Goal: Task Accomplishment & Management: Complete application form

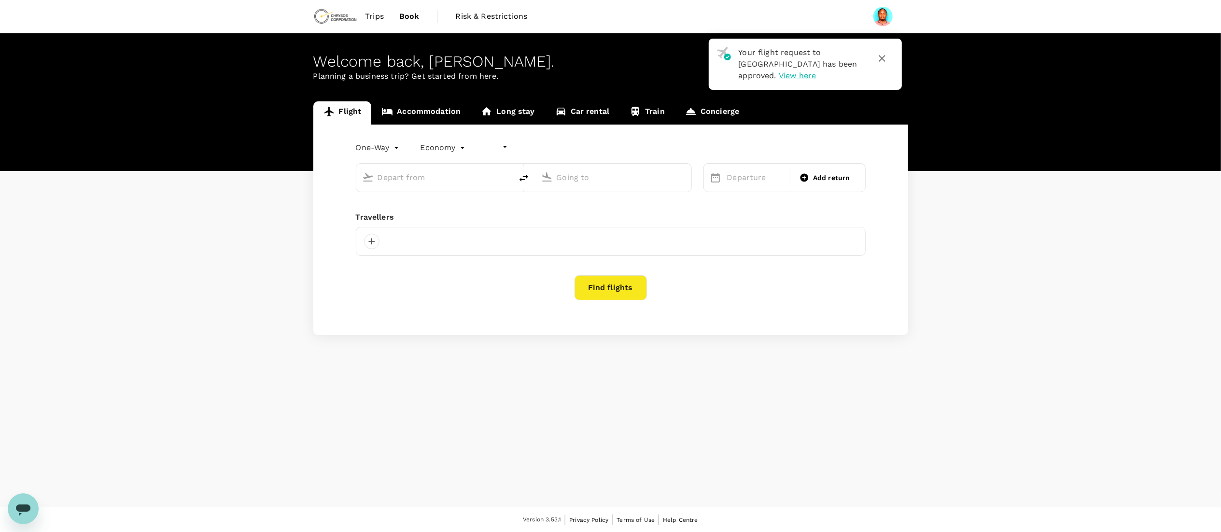
type input "undefined, undefined (any)"
type input "roundtrip"
type input "[GEOGRAPHIC_DATA] (MWZ)"
type input "[PERSON_NAME] Intl (DAR)"
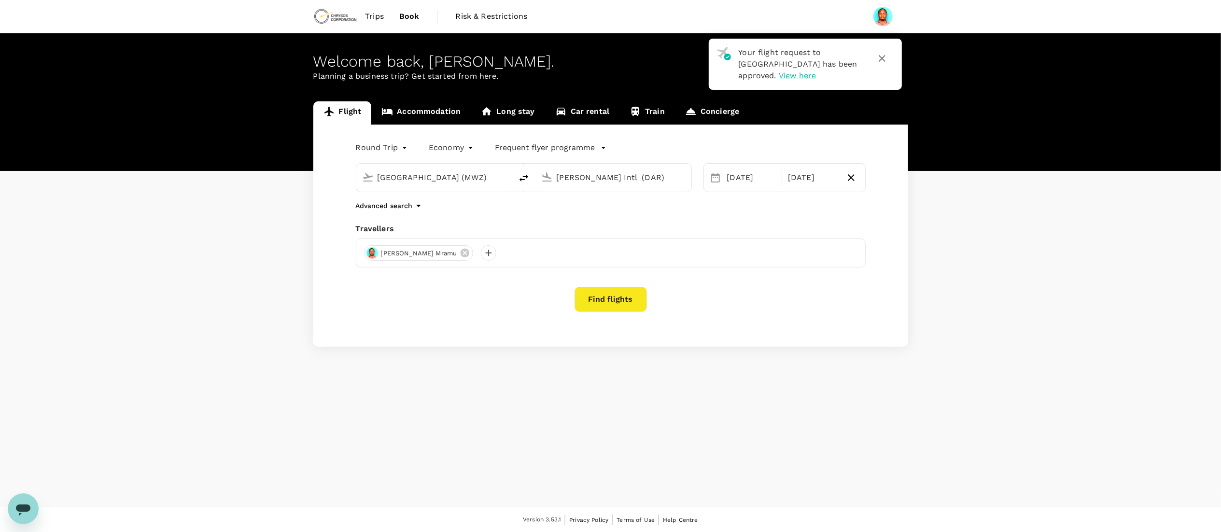
click at [375, 15] on span "Trips" at bounding box center [374, 17] width 19 height 12
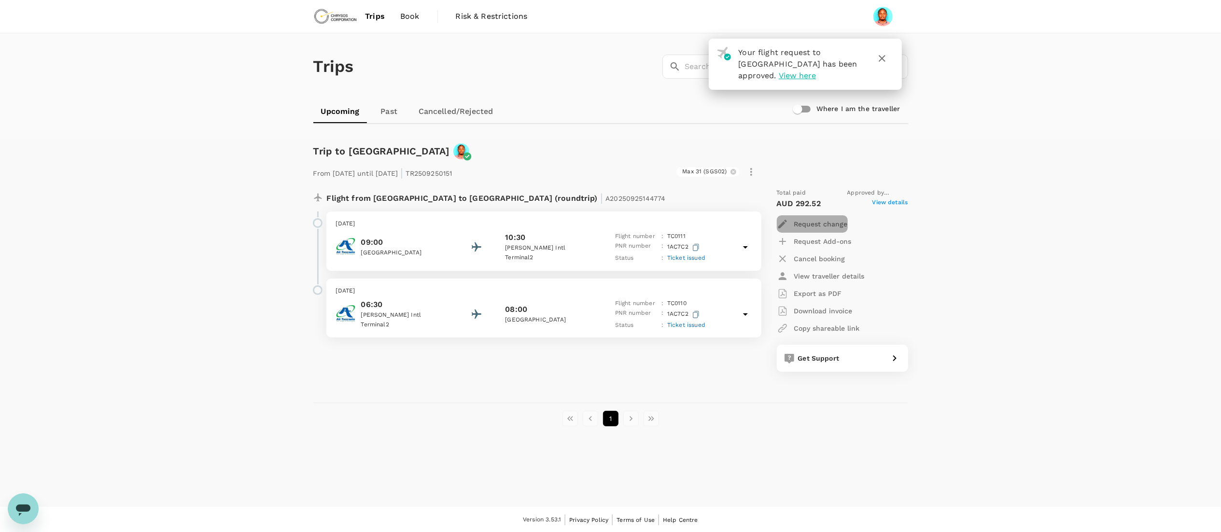
click at [800, 224] on p "Request change" at bounding box center [821, 224] width 54 height 10
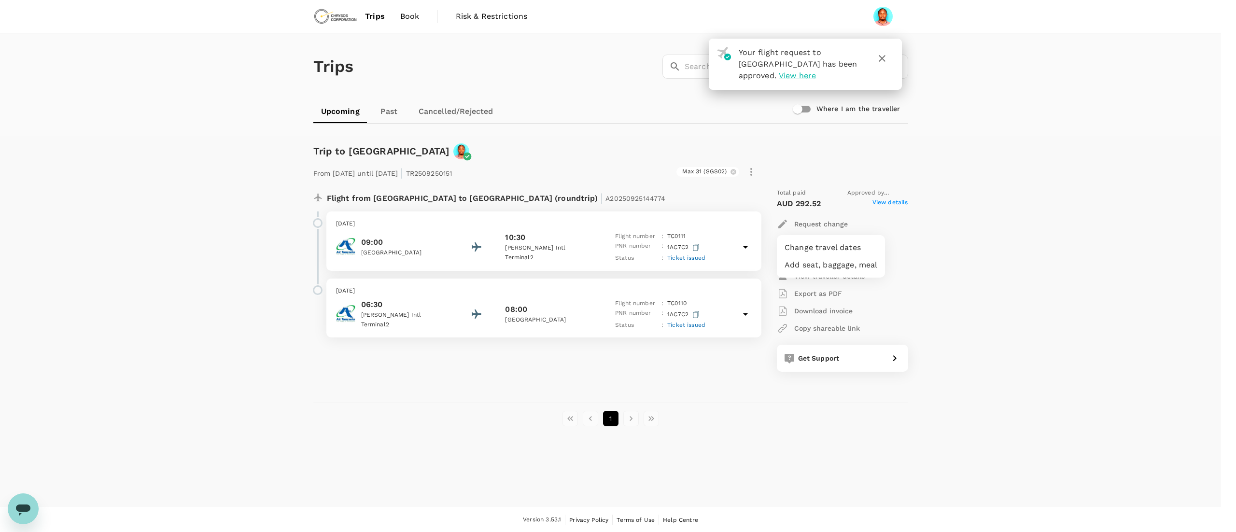
click at [806, 249] on li "Change travel dates" at bounding box center [831, 247] width 108 height 17
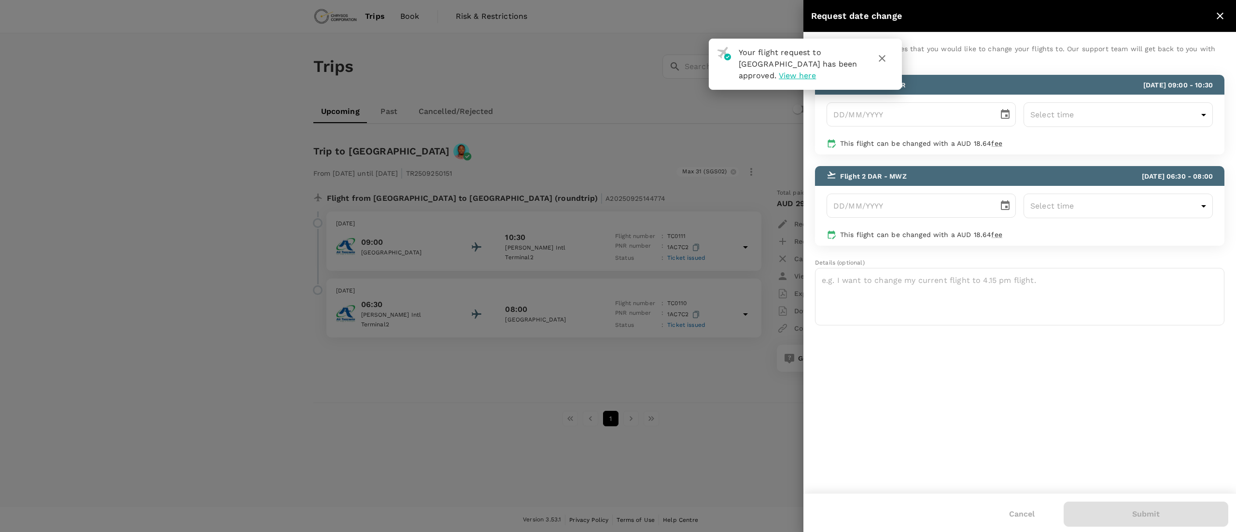
click at [881, 54] on icon "button" at bounding box center [882, 59] width 12 height 12
type input "DD/MM/YYYY"
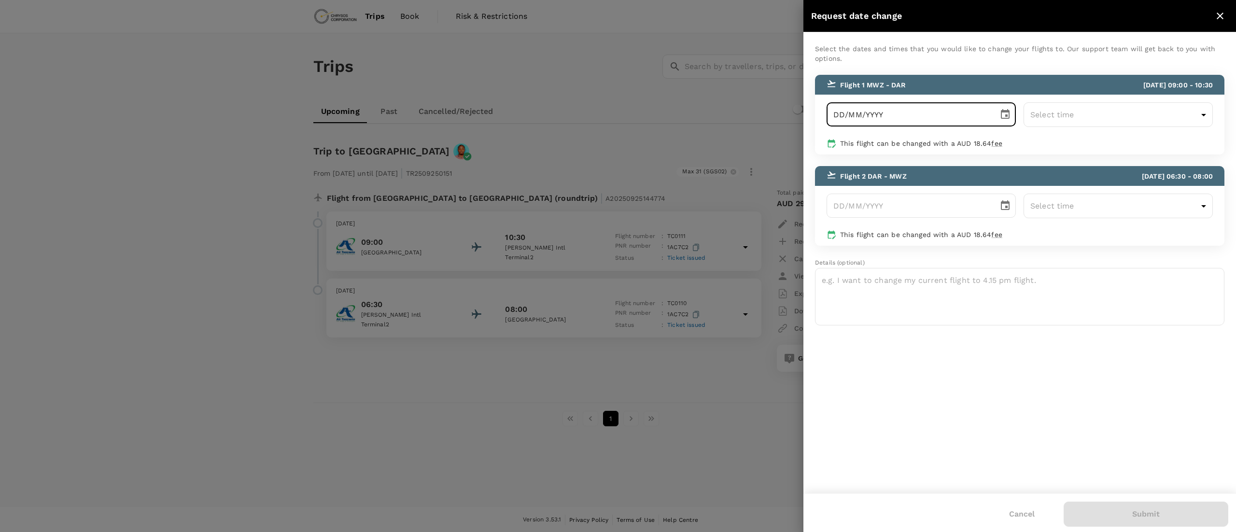
click at [955, 115] on input "DD/MM/YYYY" at bounding box center [909, 114] width 165 height 24
click at [1006, 112] on icon "Choose date" at bounding box center [1005, 114] width 9 height 10
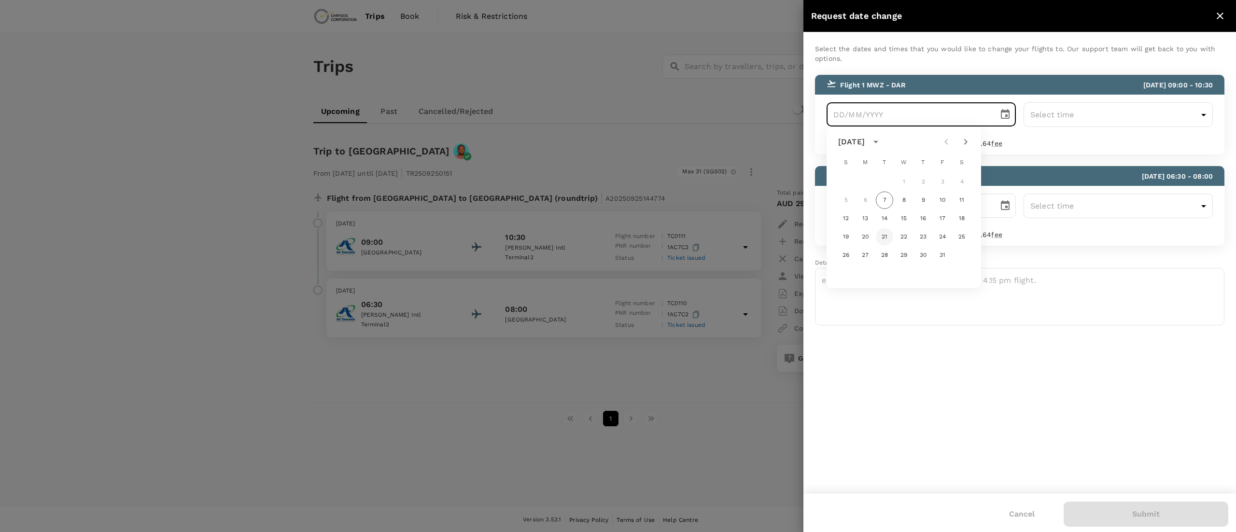
click at [884, 234] on button "21" at bounding box center [884, 236] width 17 height 17
type input "[DATE]"
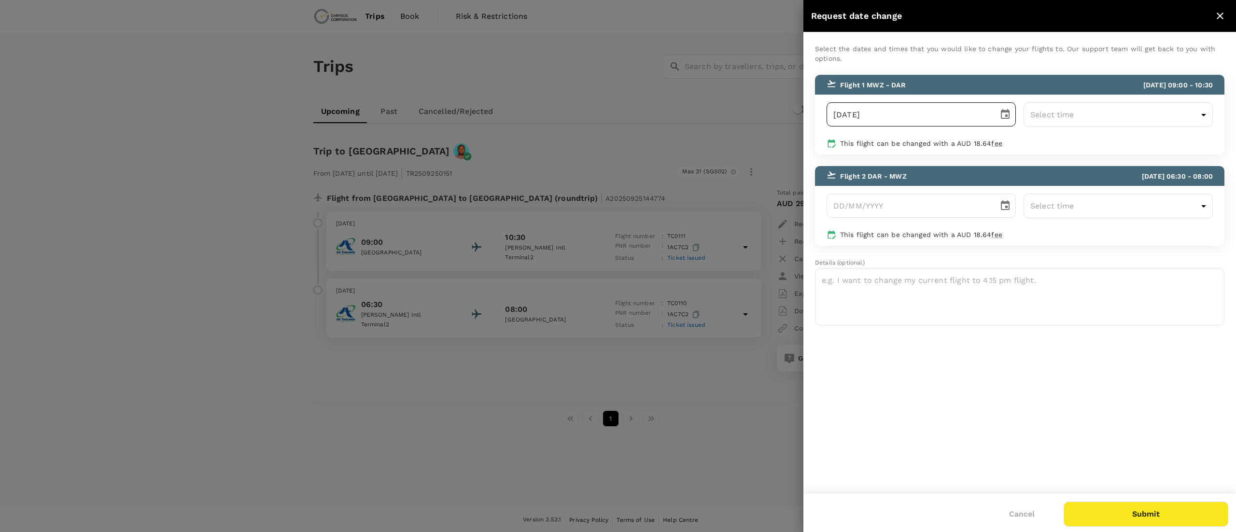
click at [1009, 112] on icon "Choose date, selected date is Oct 21, 2025" at bounding box center [1005, 114] width 9 height 10
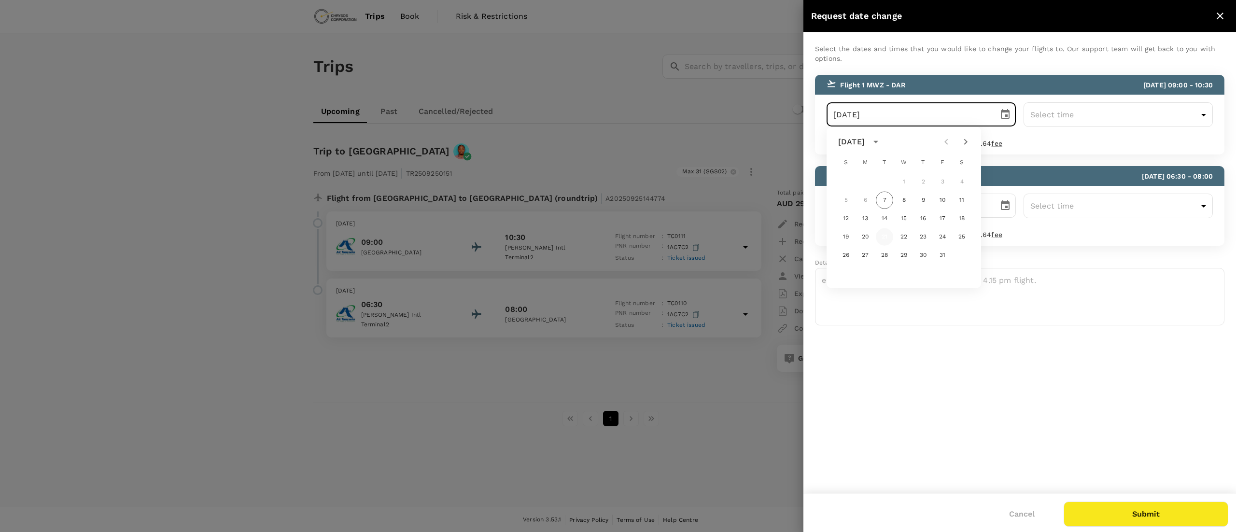
click at [884, 235] on button "21" at bounding box center [884, 236] width 17 height 17
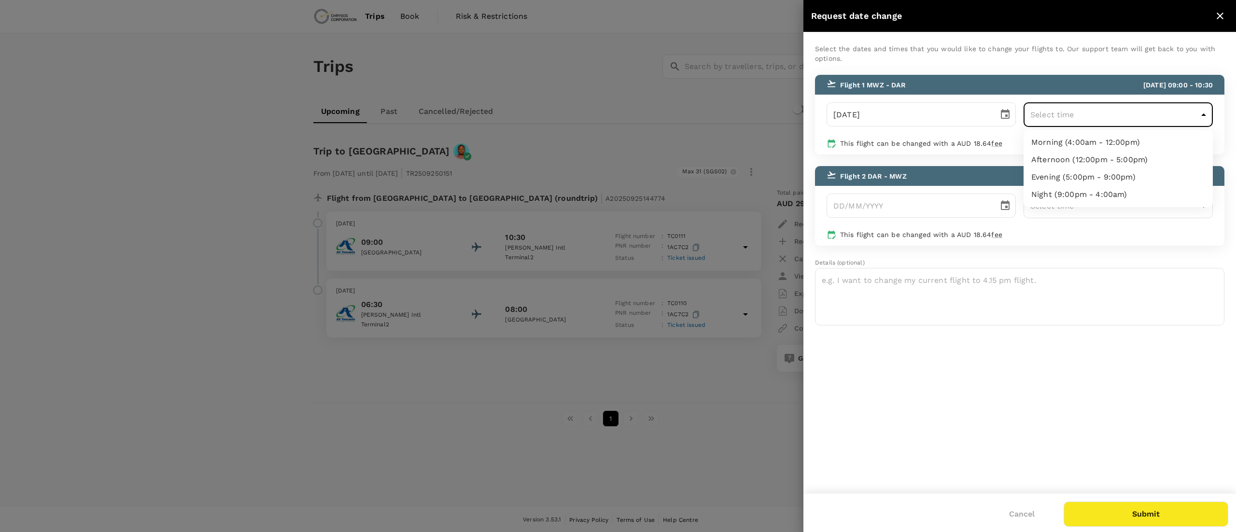
click at [1104, 115] on body "Trips Book Risk & Restrictions Trips ​ ​ Upcoming Past Cancelled/Rejected Where…" at bounding box center [618, 266] width 1236 height 533
click at [1060, 143] on li "Morning (4:00am - 12:00pm)" at bounding box center [1118, 142] width 189 height 17
type input "04:00-12:00"
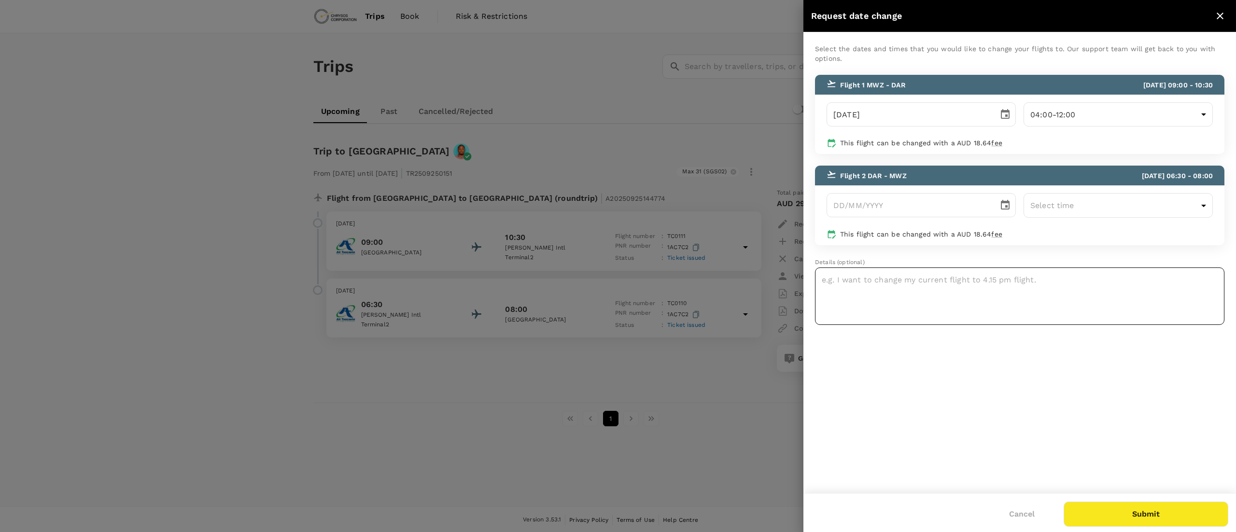
click at [939, 282] on textarea at bounding box center [1019, 295] width 409 height 57
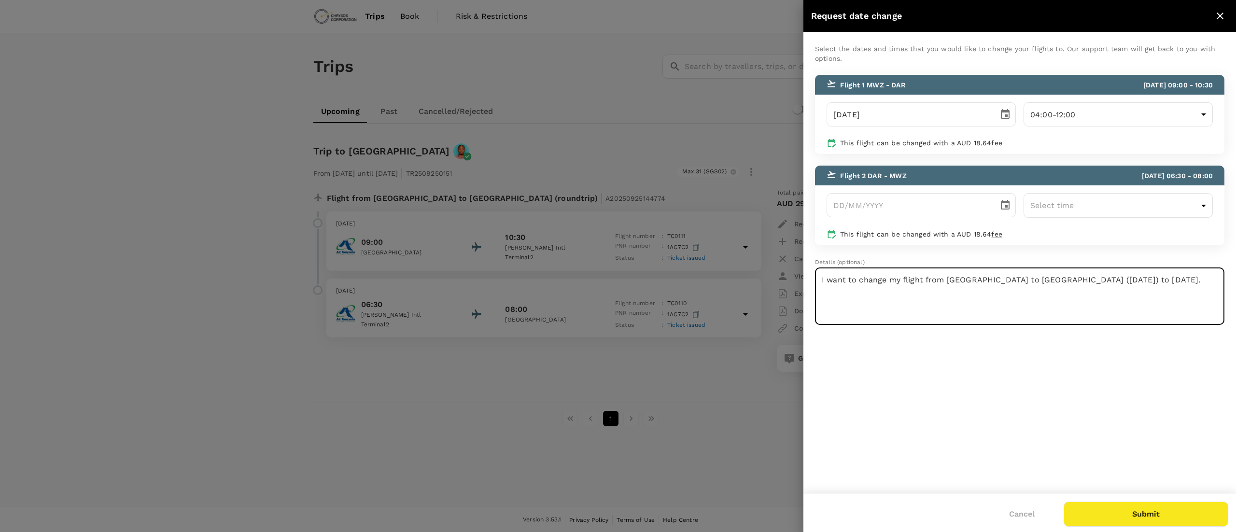
click at [1050, 280] on textarea "I want to change my flight from [GEOGRAPHIC_DATA] to [GEOGRAPHIC_DATA] ([DATE])…" at bounding box center [1019, 295] width 409 height 57
type textarea "I want to change my flight from [GEOGRAPHIC_DATA] to [GEOGRAPHIC_DATA] [DATE] t…"
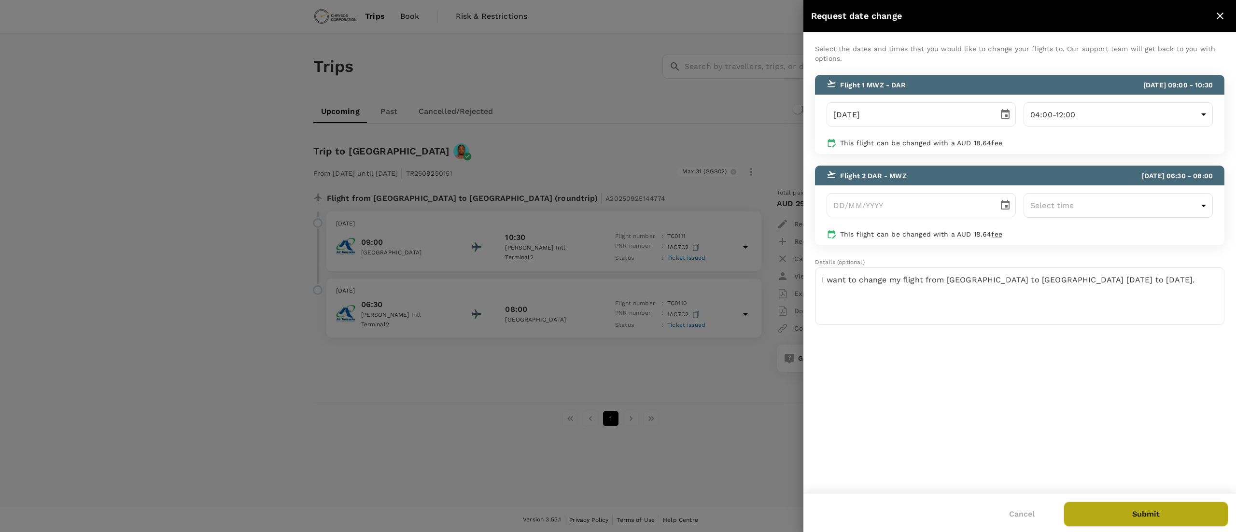
click at [1215, 504] on button "Submit" at bounding box center [1146, 514] width 165 height 25
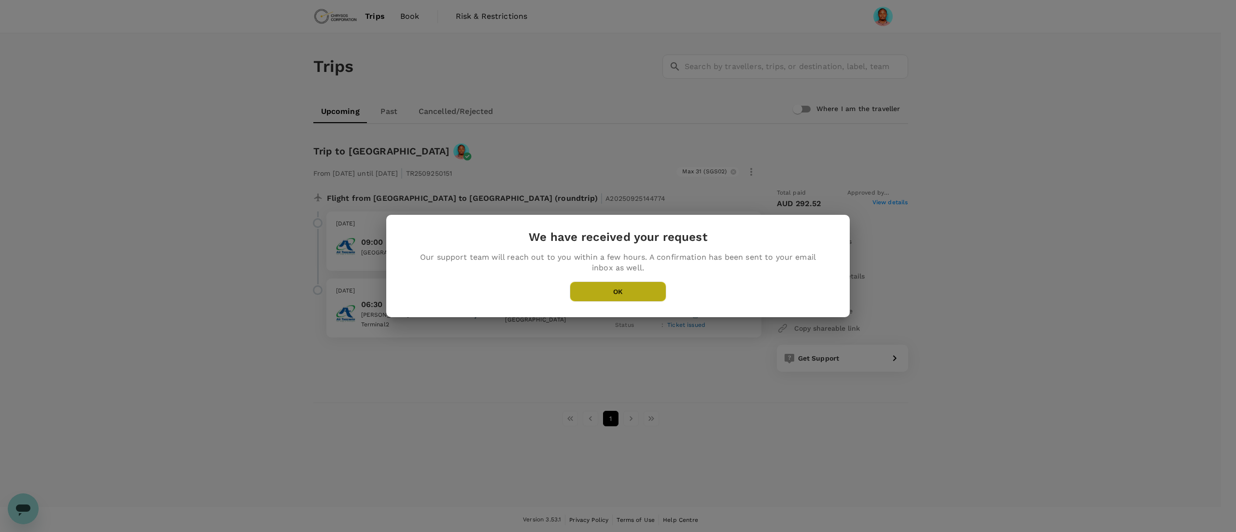
click at [619, 295] on button "OK" at bounding box center [618, 291] width 97 height 20
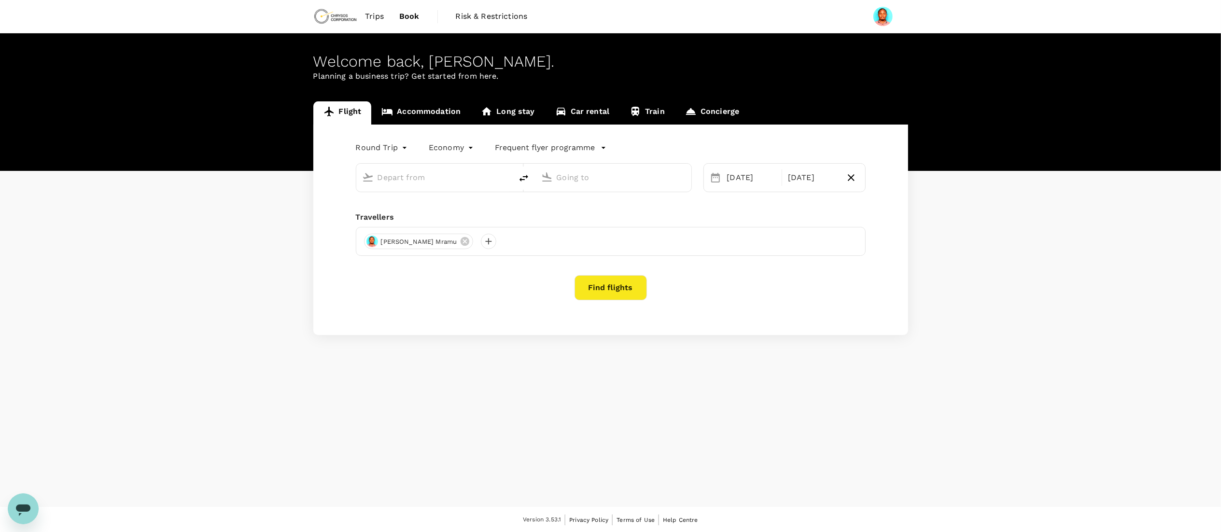
type input "[GEOGRAPHIC_DATA] (MWZ)"
type input "[PERSON_NAME] Intl (DAR)"
type input "[GEOGRAPHIC_DATA] (MWZ)"
type input "[PERSON_NAME] Intl (DAR)"
